Goal: Transaction & Acquisition: Purchase product/service

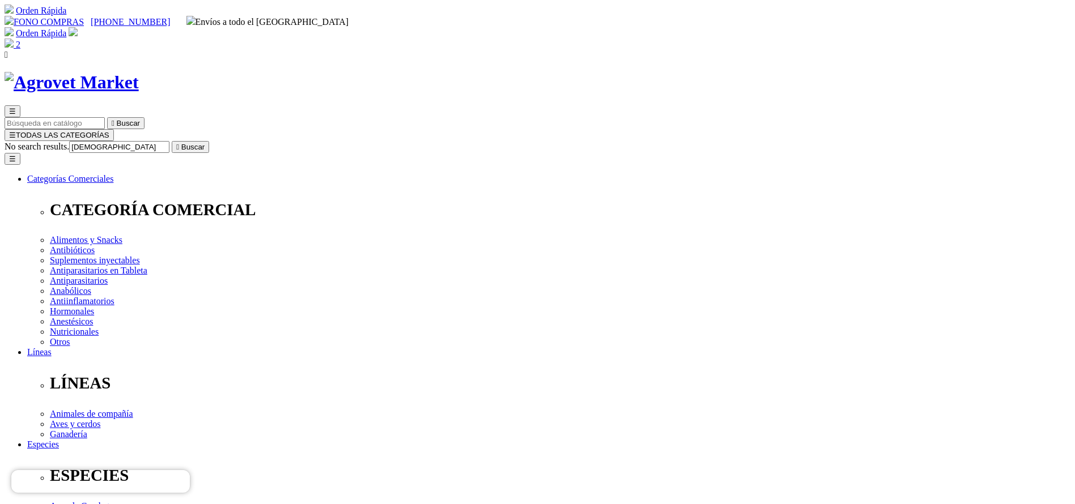
type input "[DEMOGRAPHIC_DATA]"
click at [172, 141] on button " Buscar" at bounding box center [190, 147] width 37 height 12
select select "5"
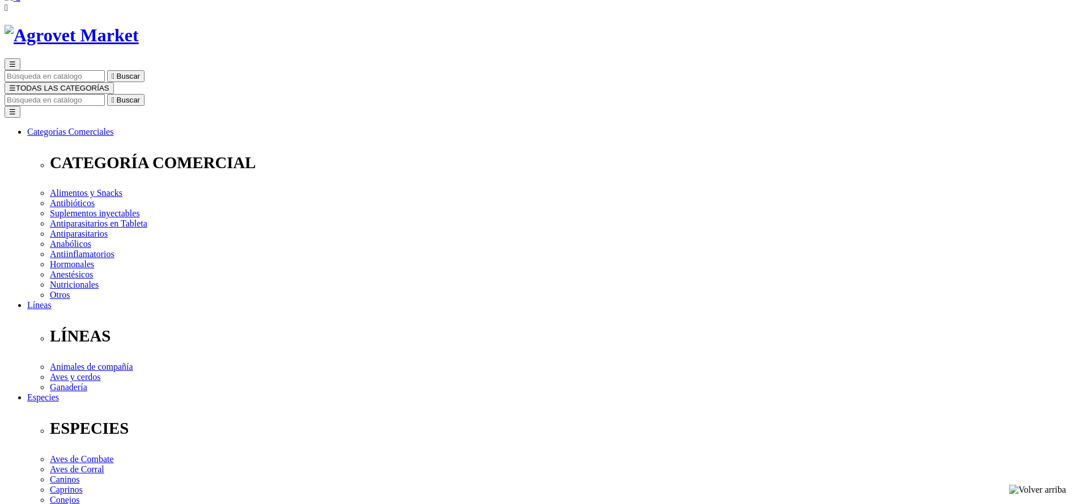
scroll to position [85, 0]
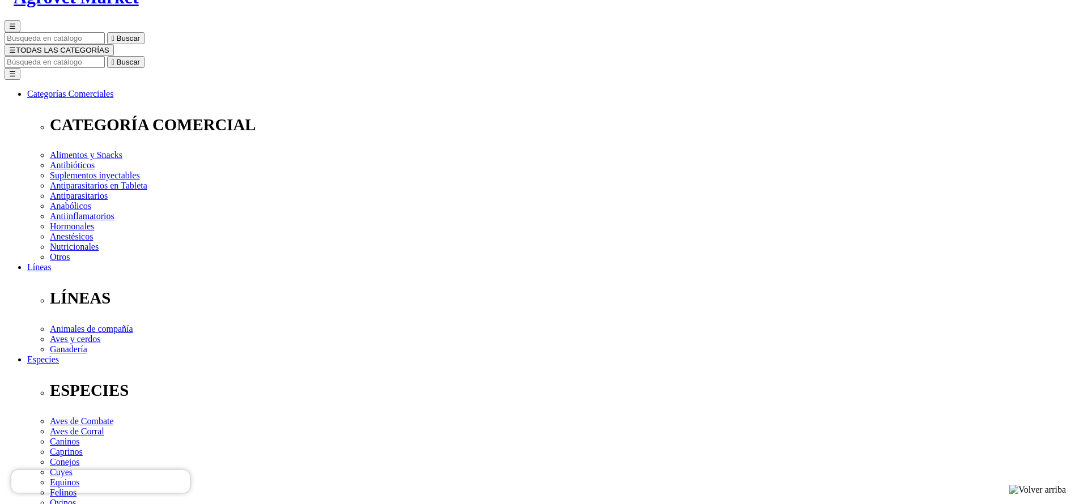
select select "5"
